Goal: Navigation & Orientation: Find specific page/section

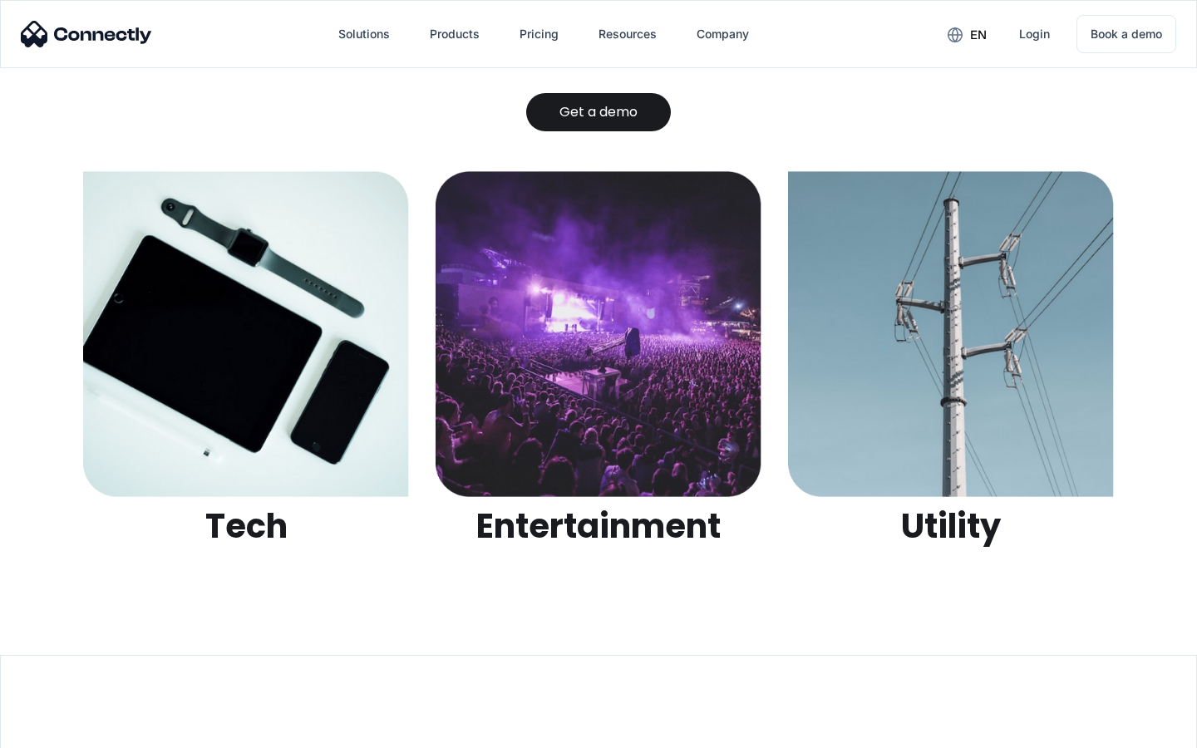
scroll to position [5244, 0]
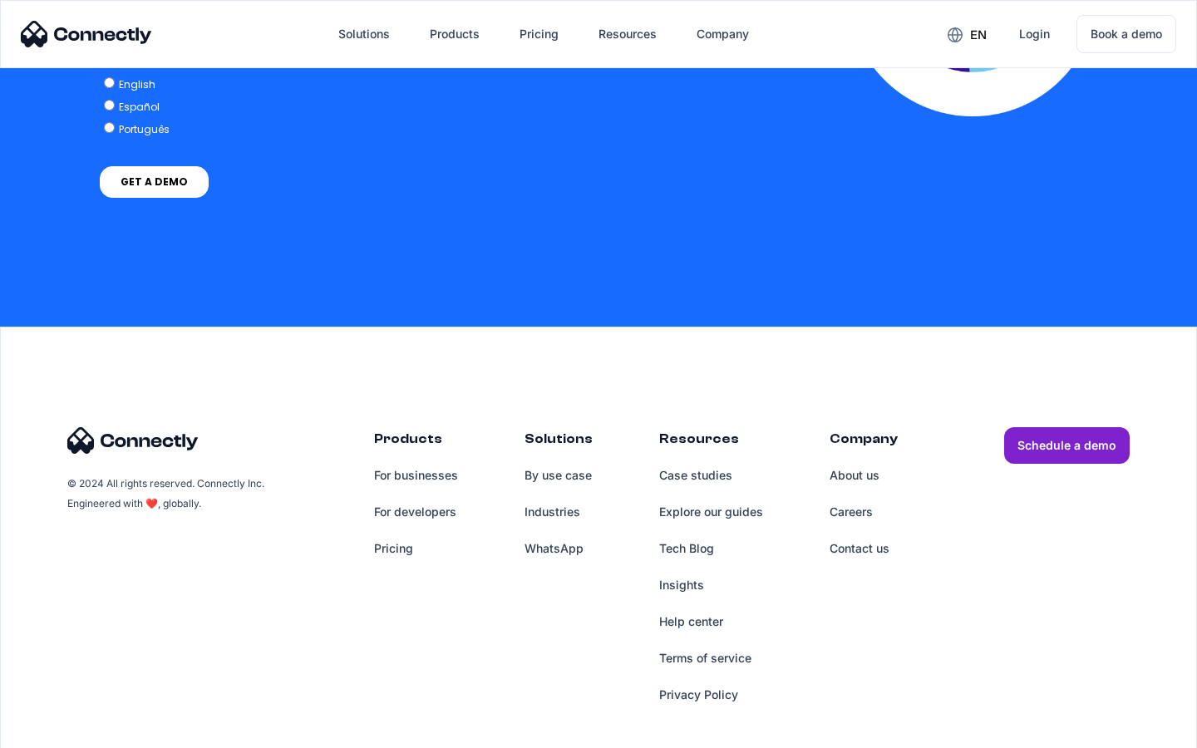
scroll to position [3649, 0]
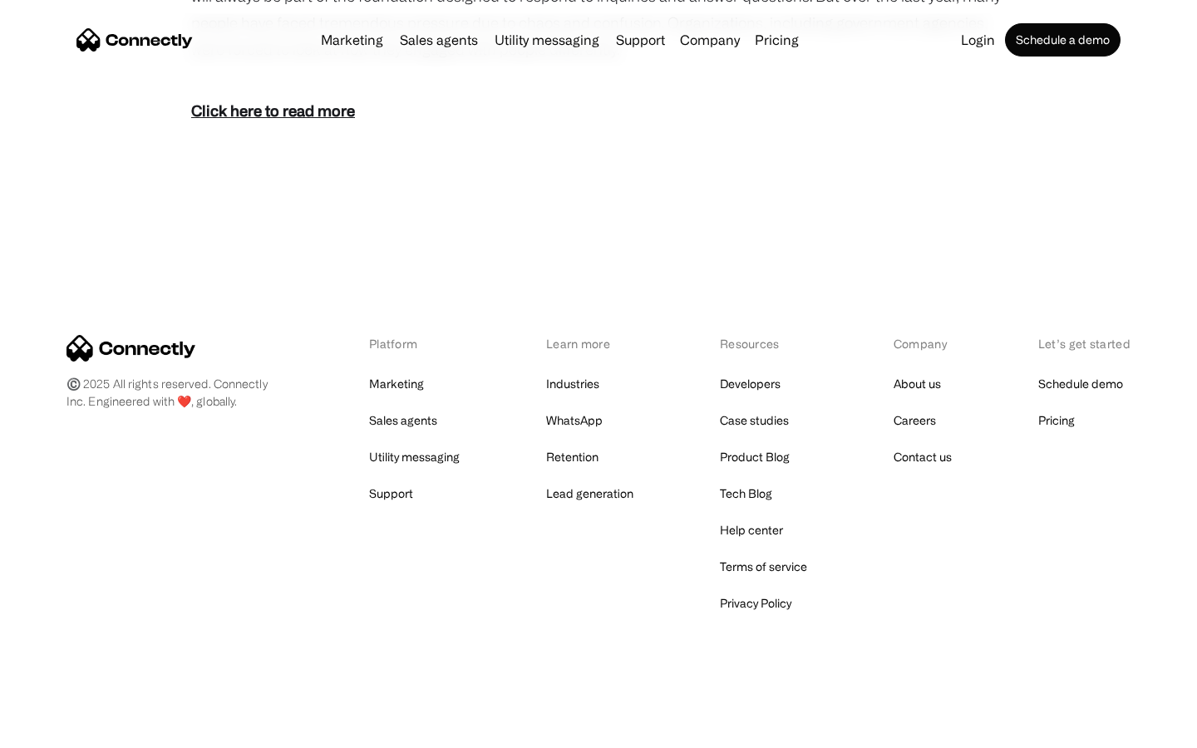
scroll to position [1021, 0]
